Goal: Information Seeking & Learning: Find contact information

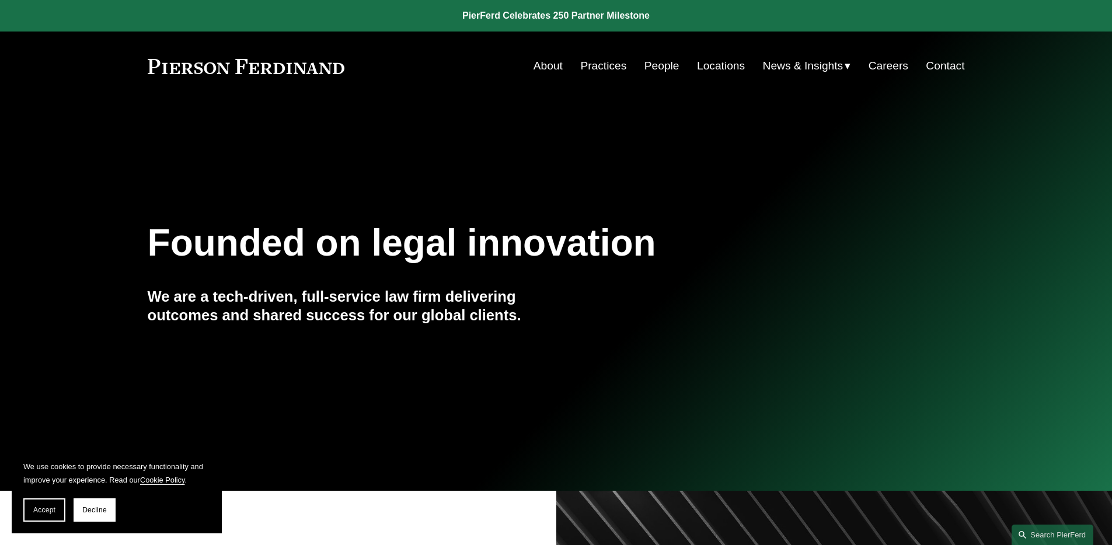
click at [644, 74] on link "People" at bounding box center [661, 66] width 35 height 22
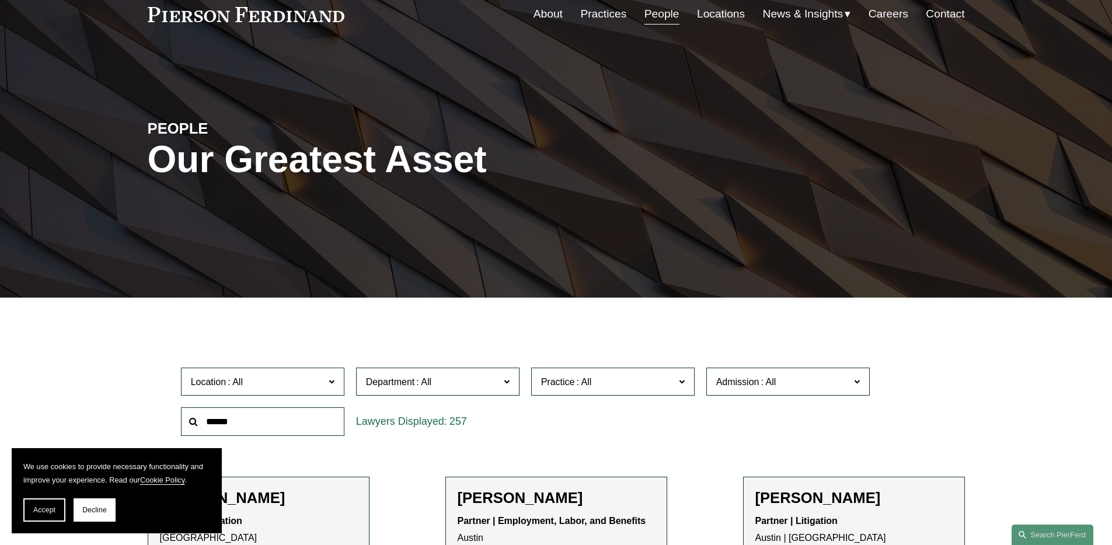
scroll to position [111, 0]
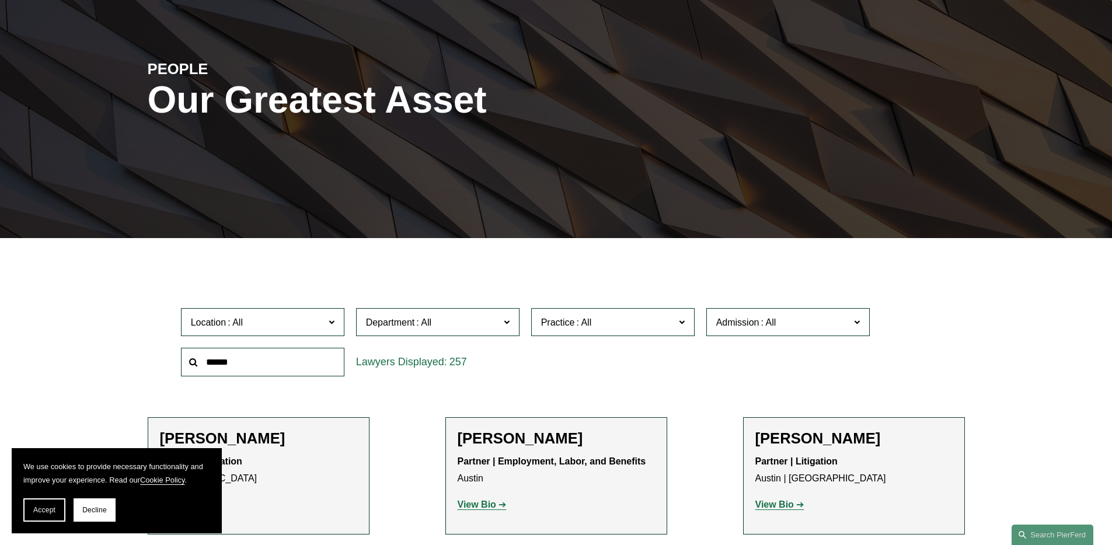
click at [562, 319] on span "Practice" at bounding box center [558, 322] width 34 height 10
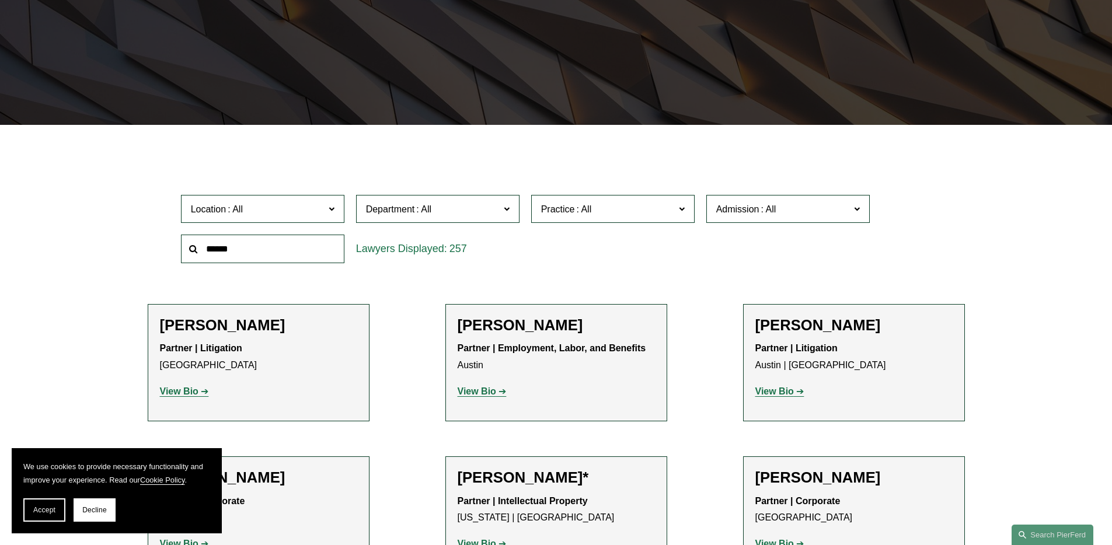
scroll to position [836, 0]
click at [268, 204] on span "Location" at bounding box center [258, 209] width 134 height 16
click at [778, 208] on span "Admission" at bounding box center [783, 209] width 134 height 16
click at [0, 0] on link "[US_STATE]" at bounding box center [0, 0] width 0 height 0
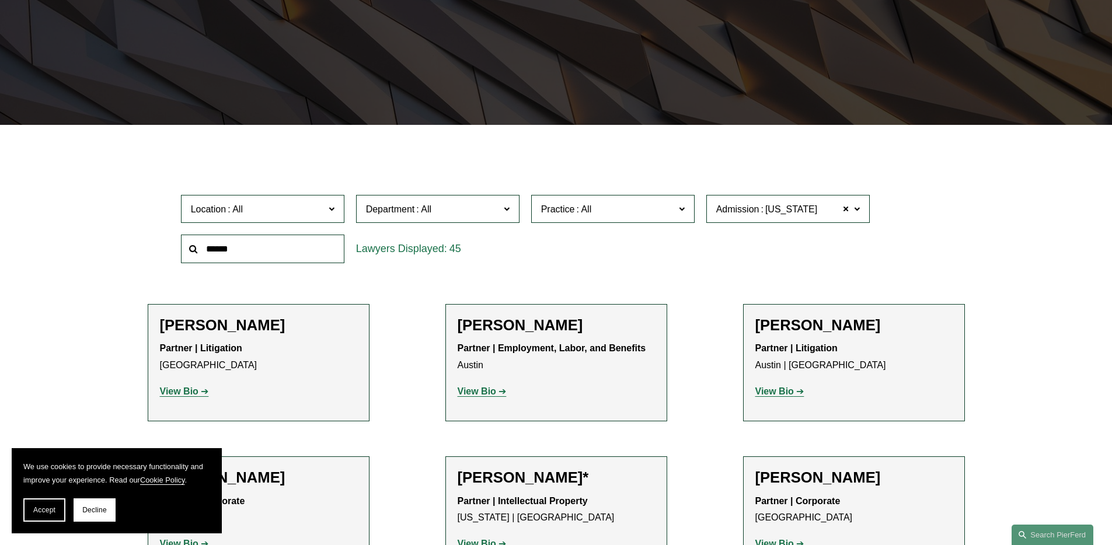
click at [463, 202] on span "Department" at bounding box center [433, 209] width 134 height 16
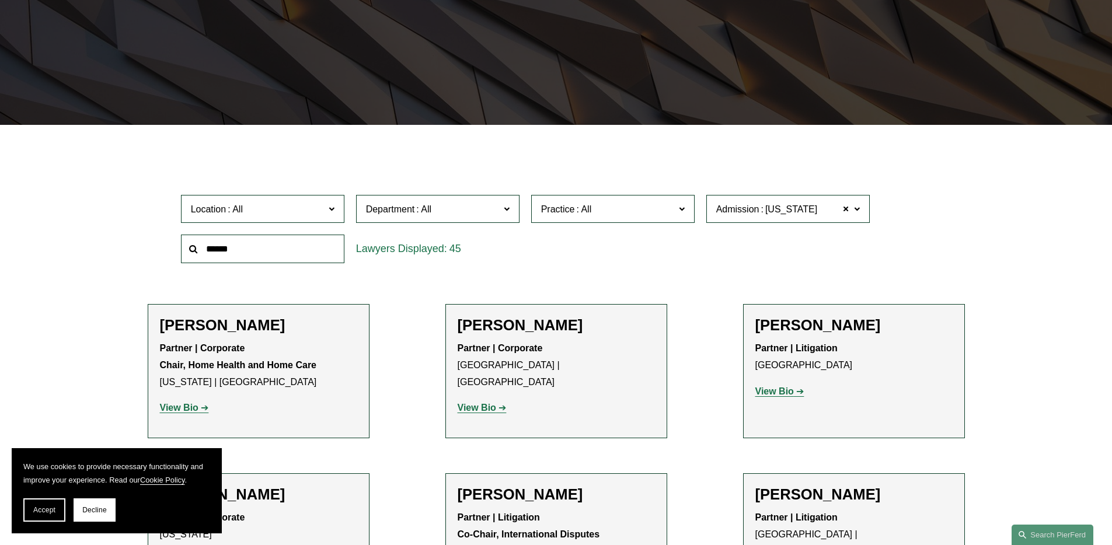
click at [0, 0] on link "Employment, Labor, and Benefits" at bounding box center [0, 0] width 0 height 0
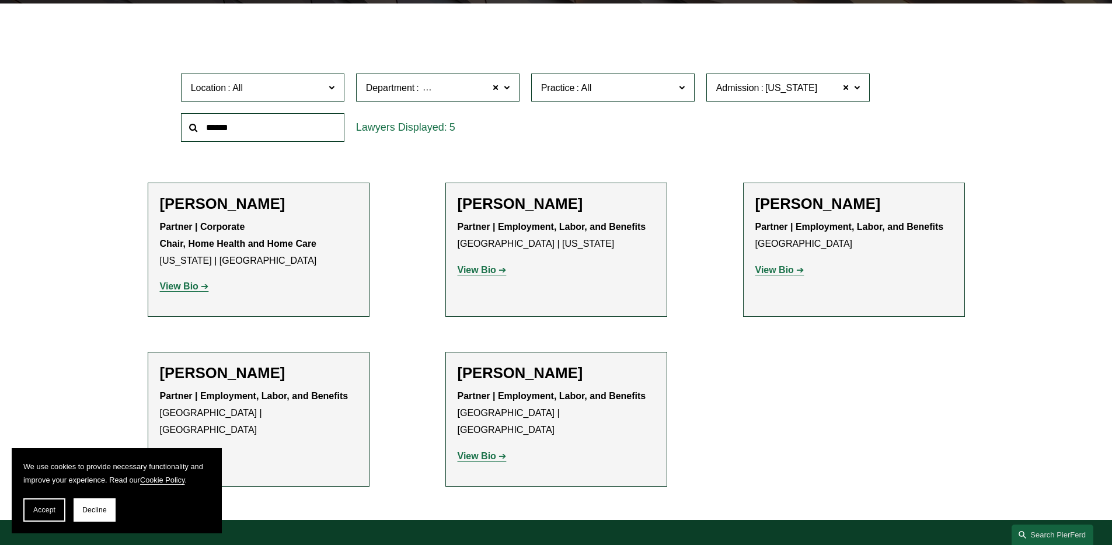
scroll to position [345, 0]
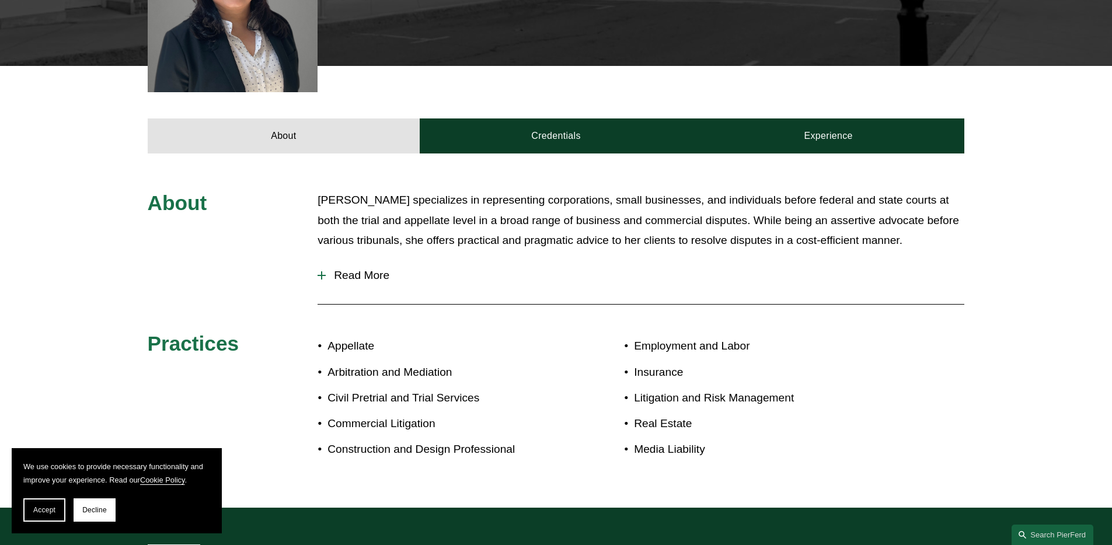
scroll to position [389, 0]
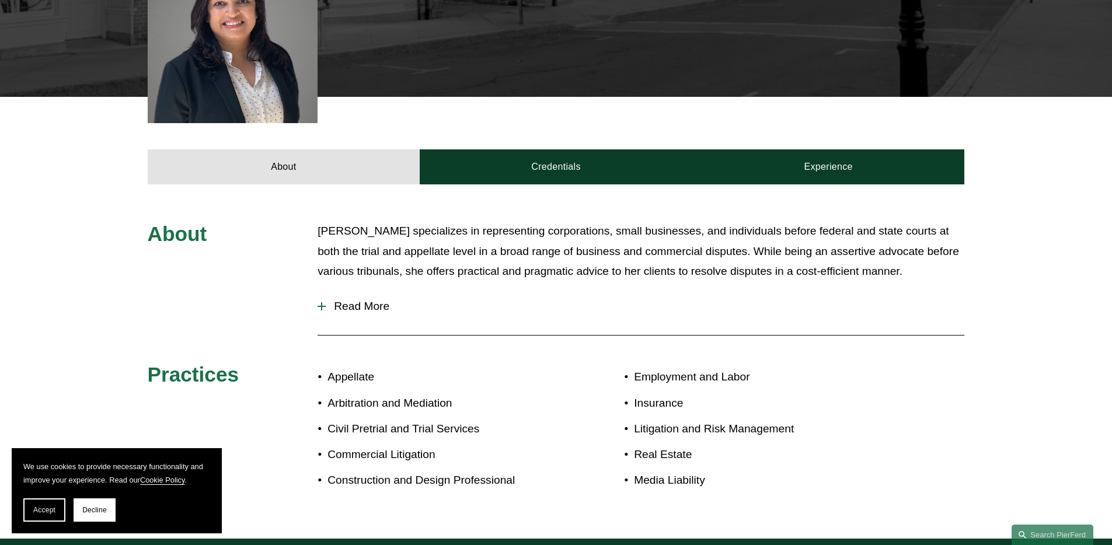
click at [361, 298] on button "Read More" at bounding box center [640, 306] width 647 height 30
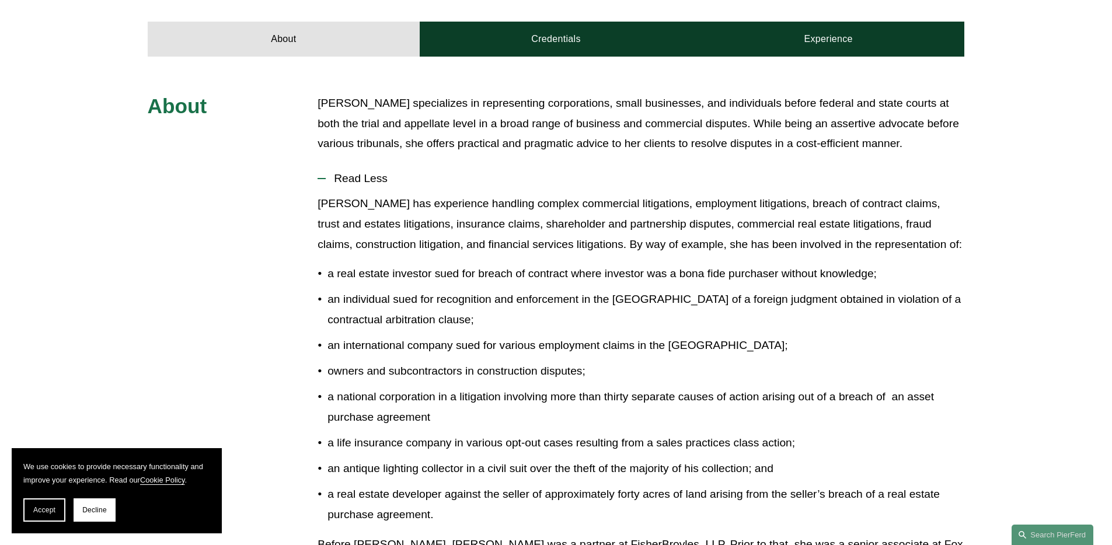
scroll to position [624, 0]
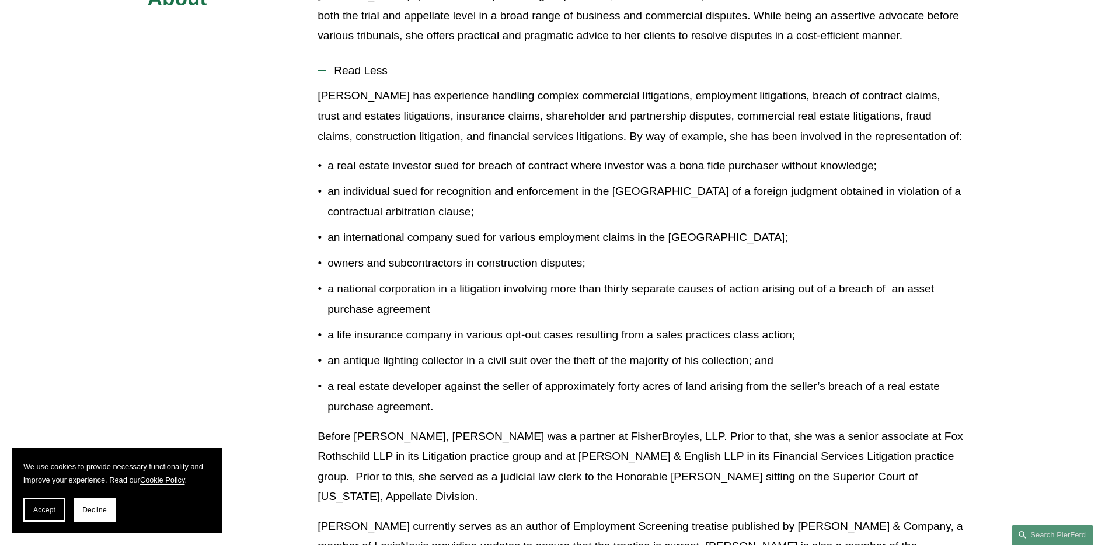
click at [369, 194] on p "an individual sued for recognition and enforcement in the United States of a fo…" at bounding box center [645, 201] width 637 height 40
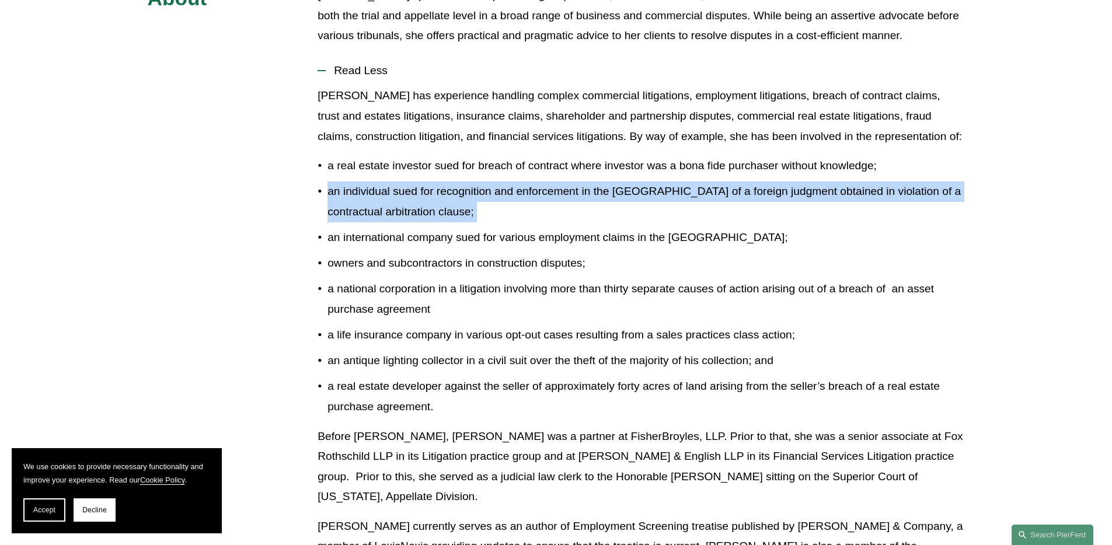
click at [369, 194] on p "an individual sued for recognition and enforcement in the United States of a fo…" at bounding box center [645, 201] width 637 height 40
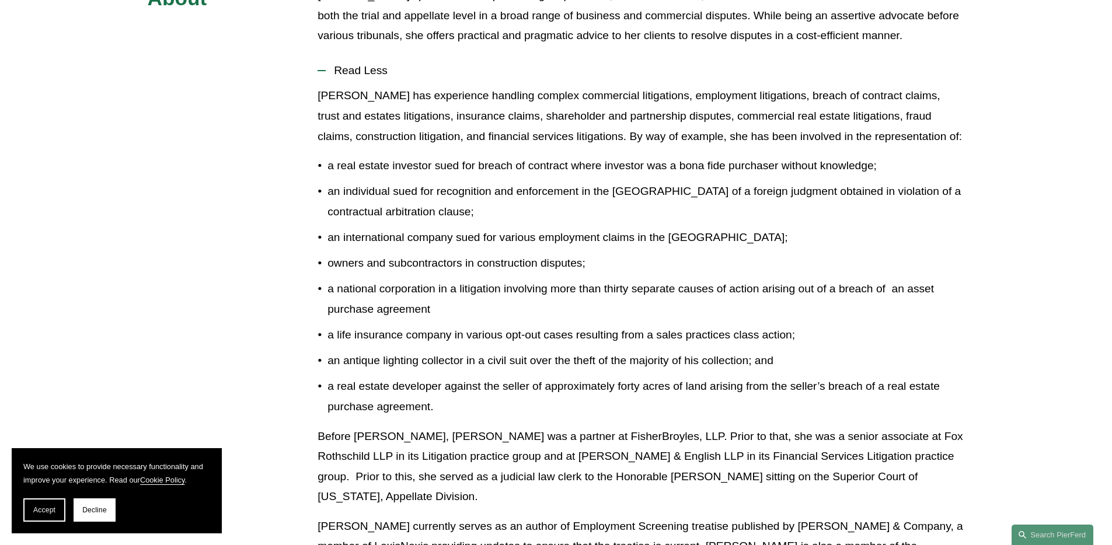
click at [369, 194] on p "an individual sued for recognition and enforcement in the United States of a fo…" at bounding box center [645, 201] width 637 height 40
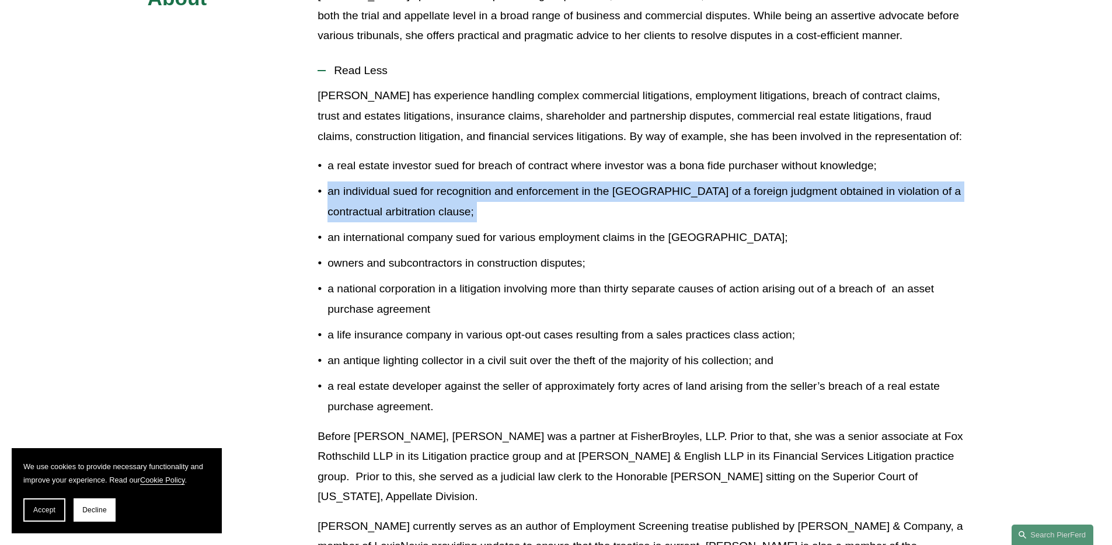
click at [369, 194] on p "an individual sued for recognition and enforcement in the United States of a fo…" at bounding box center [645, 201] width 637 height 40
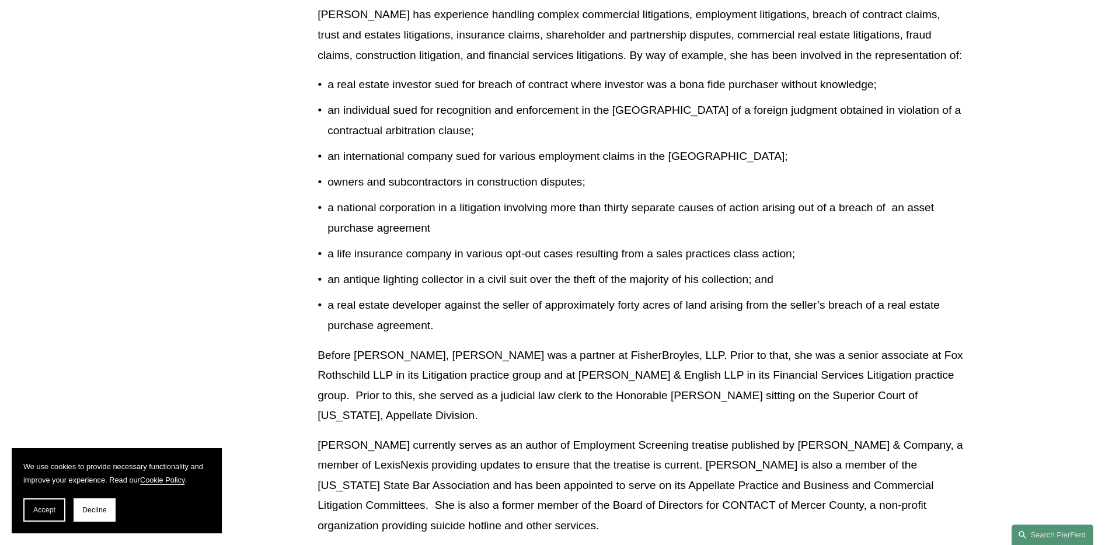
scroll to position [965, 0]
